Goal: Transaction & Acquisition: Purchase product/service

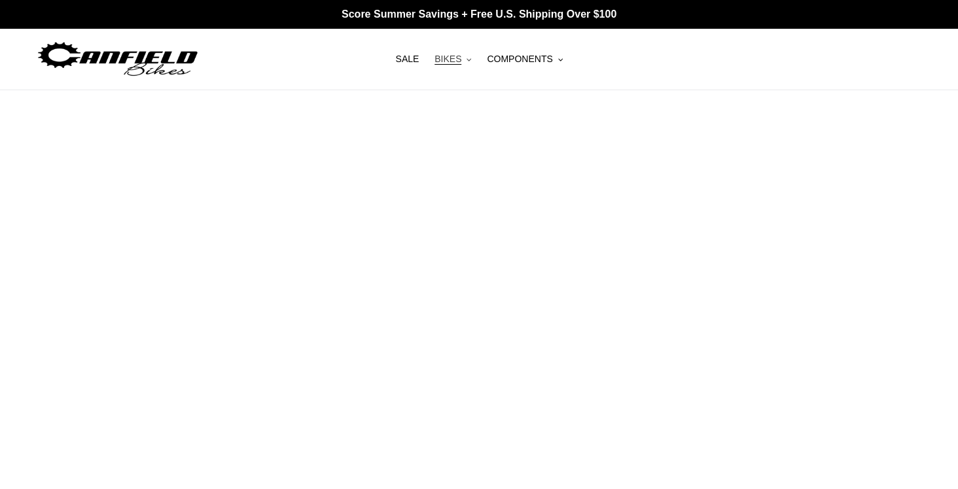
click at [448, 58] on span "BIKES" at bounding box center [447, 59] width 27 height 11
click at [446, 63] on span "BIKES" at bounding box center [447, 59] width 27 height 11
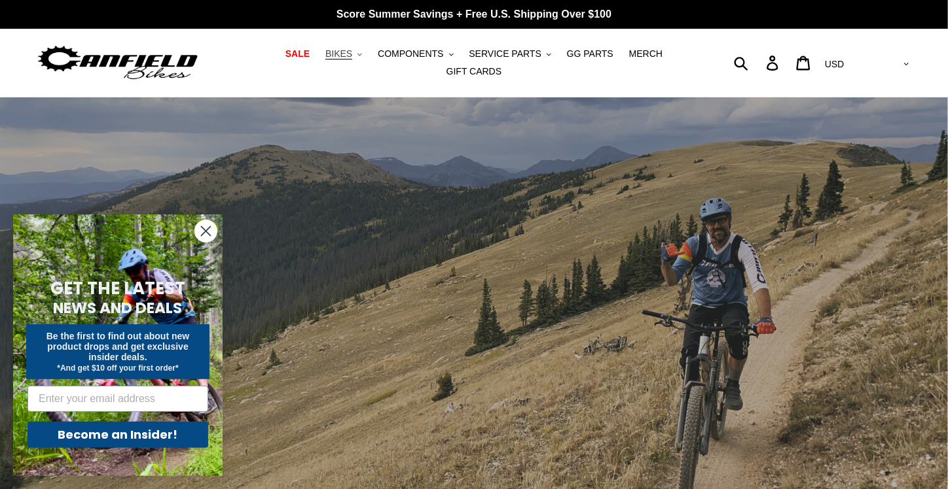
click at [327, 59] on span "BIKES" at bounding box center [338, 53] width 27 height 11
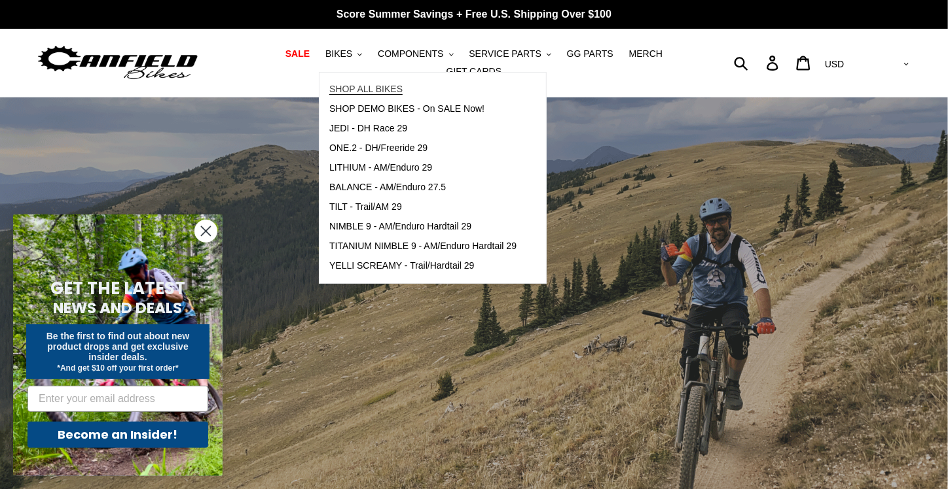
click at [329, 94] on span "SHOP ALL BIKES" at bounding box center [365, 89] width 73 height 11
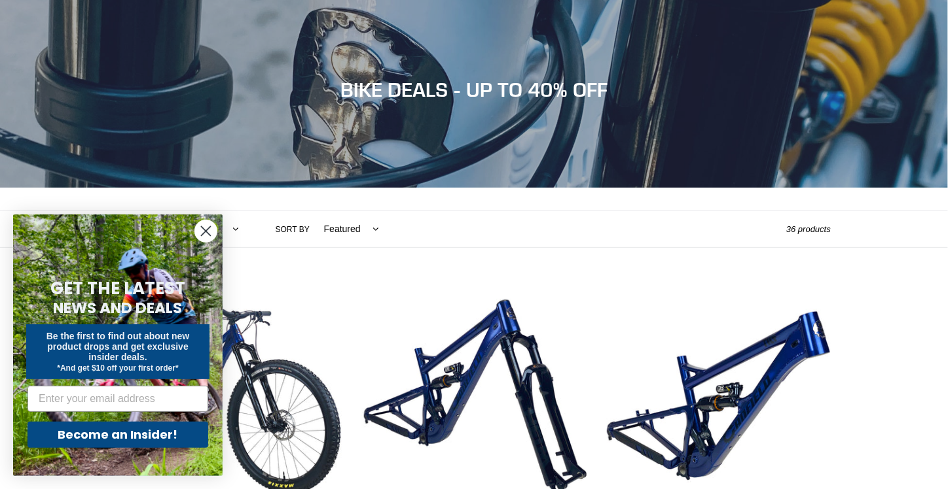
scroll to position [165, 0]
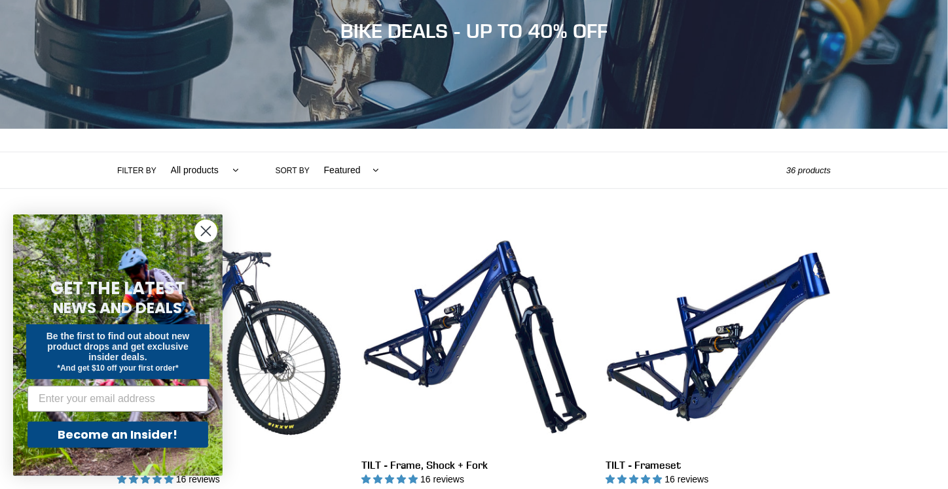
drag, startPoint x: 957, startPoint y: 34, endPoint x: 957, endPoint y: 57, distance: 22.9
click at [202, 227] on icon "Close dialog" at bounding box center [206, 231] width 9 height 9
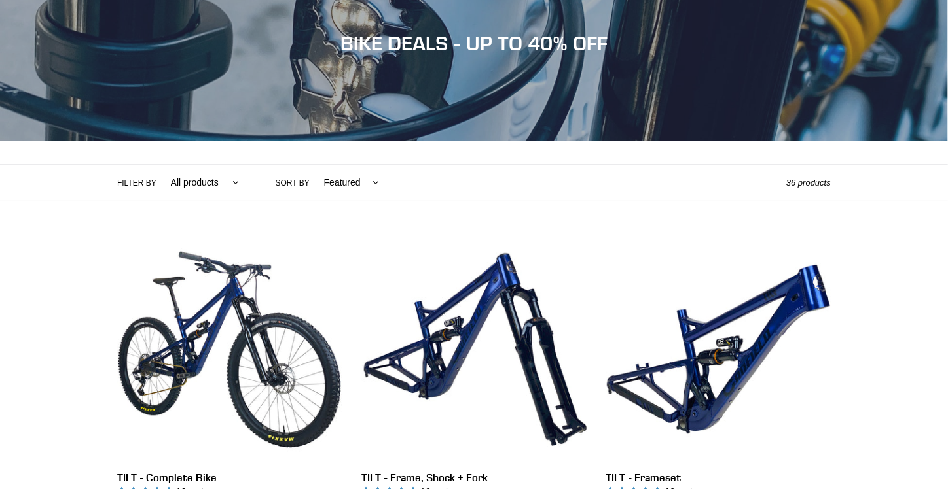
scroll to position [172, 0]
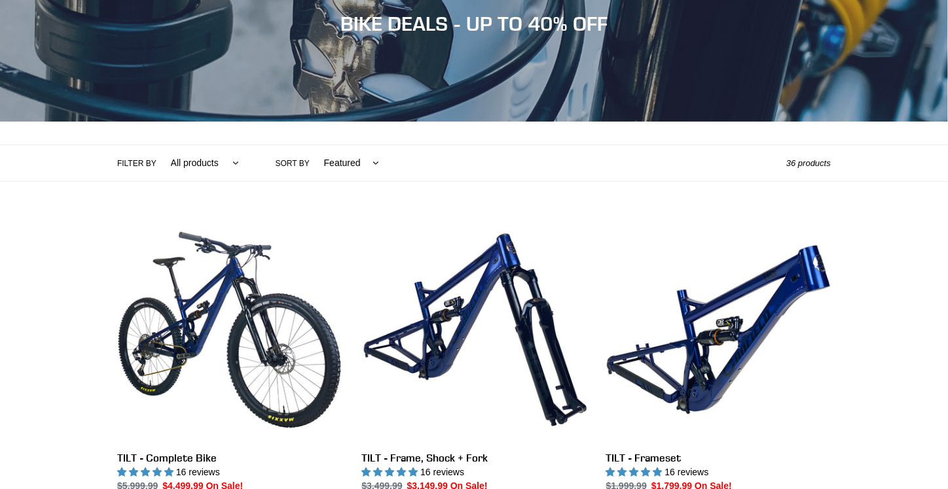
click at [134, 158] on label "Filter by" at bounding box center [136, 164] width 39 height 12
click at [159, 155] on select "All products 275 29er balance BFCM23 BFCM24 CBF DEMO BIKE Downhill Enduro Full …" at bounding box center [201, 163] width 85 height 36
click at [199, 156] on select "All products 275 29er balance BFCM23 BFCM24 CBF DEMO BIKE Downhill Enduro Full …" at bounding box center [201, 163] width 85 height 36
click at [484, 147] on div "Filter by All products 275 29er balance BFCM23 BFCM24 CBF DEMO BIKE Downhill En…" at bounding box center [451, 163] width 669 height 36
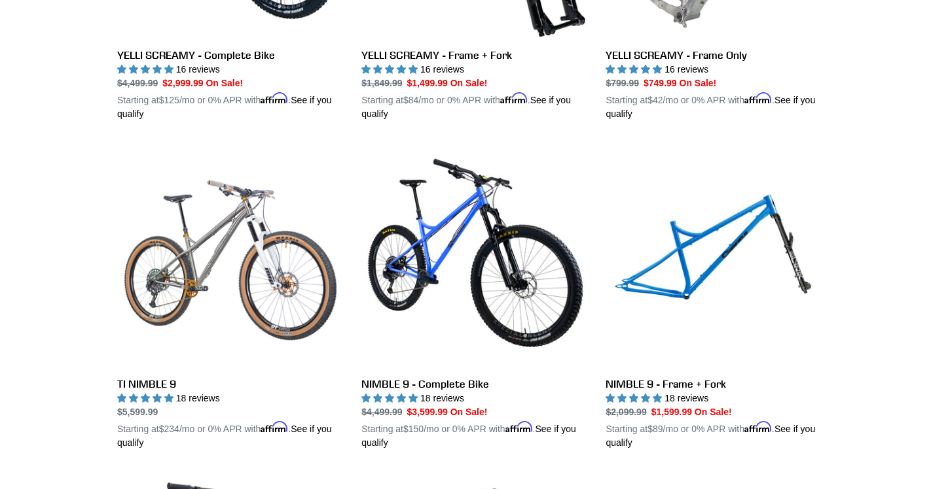
scroll to position [1280, 0]
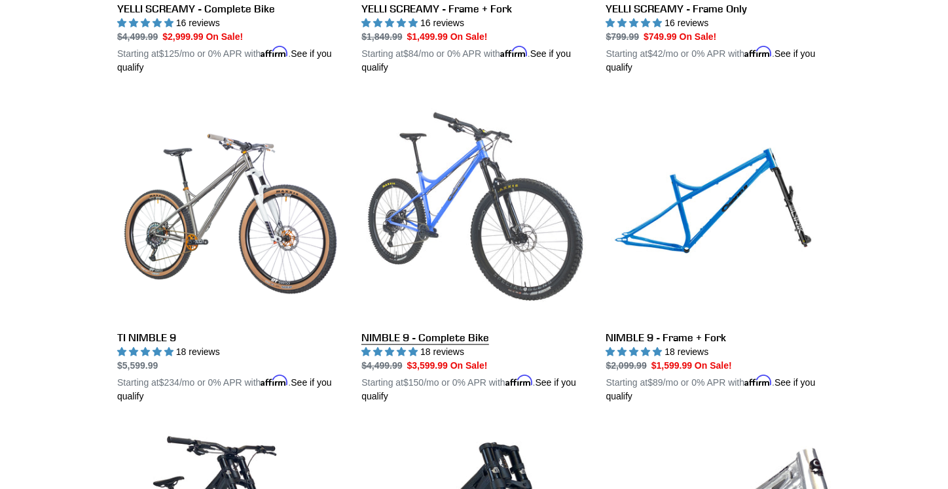
click at [484, 234] on link "NIMBLE 9 - Complete Bike" at bounding box center [473, 250] width 224 height 306
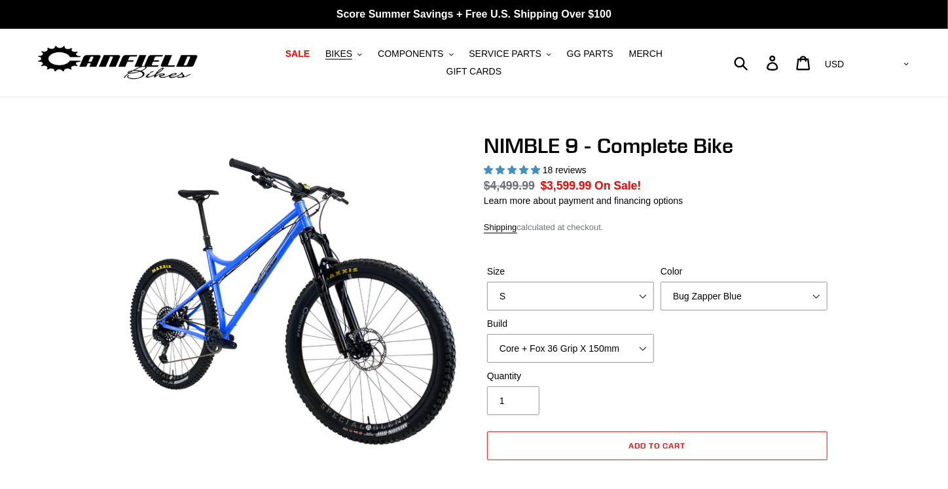
select select "highest-rating"
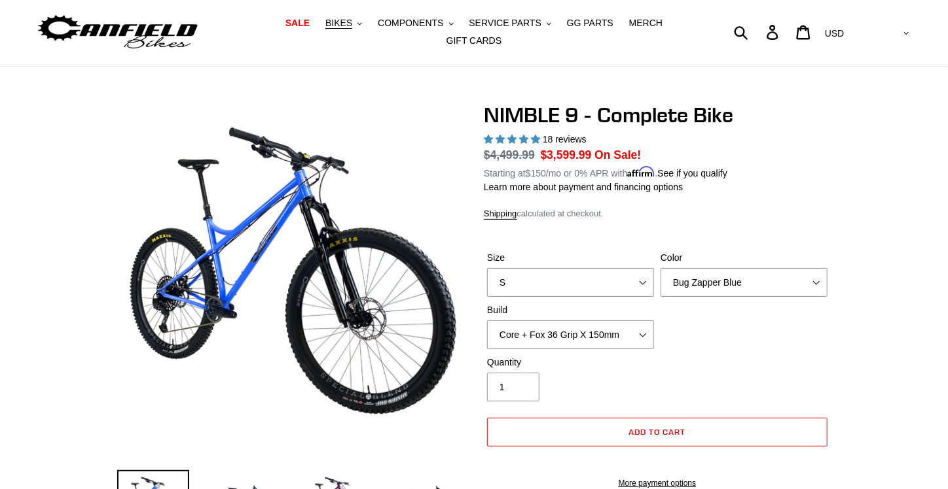
scroll to position [26, 0]
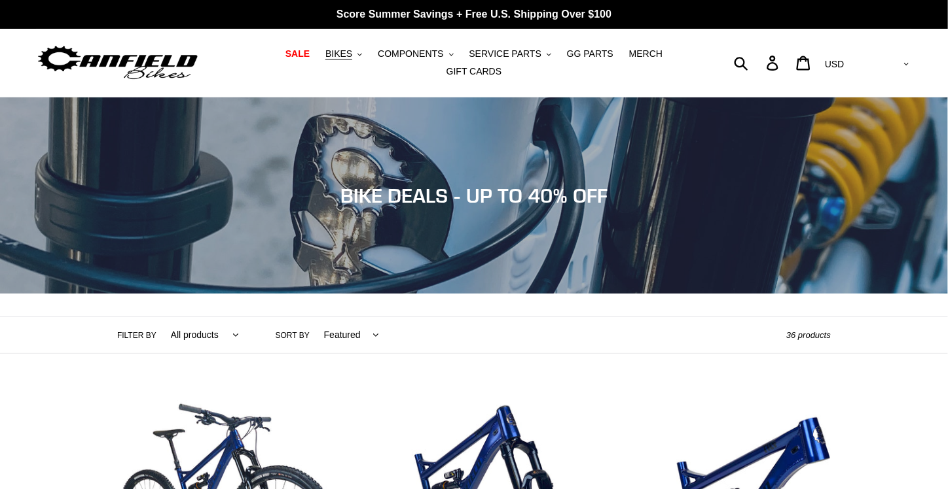
click at [330, 327] on select "Featured Best selling Alphabetically, A-Z Alphabetically, Z-A Price, low to hig…" at bounding box center [348, 335] width 72 height 36
select select "price-ascending"
click at [312, 317] on select "Featured Best selling Alphabetically, A-Z Alphabetically, Z-A Price, low to hig…" at bounding box center [348, 335] width 72 height 36
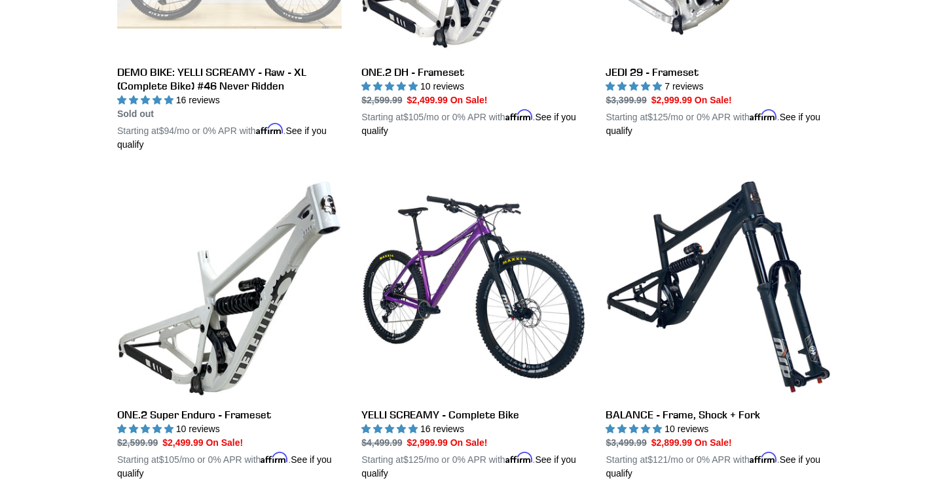
scroll to position [1248, 0]
